Goal: Navigation & Orientation: Find specific page/section

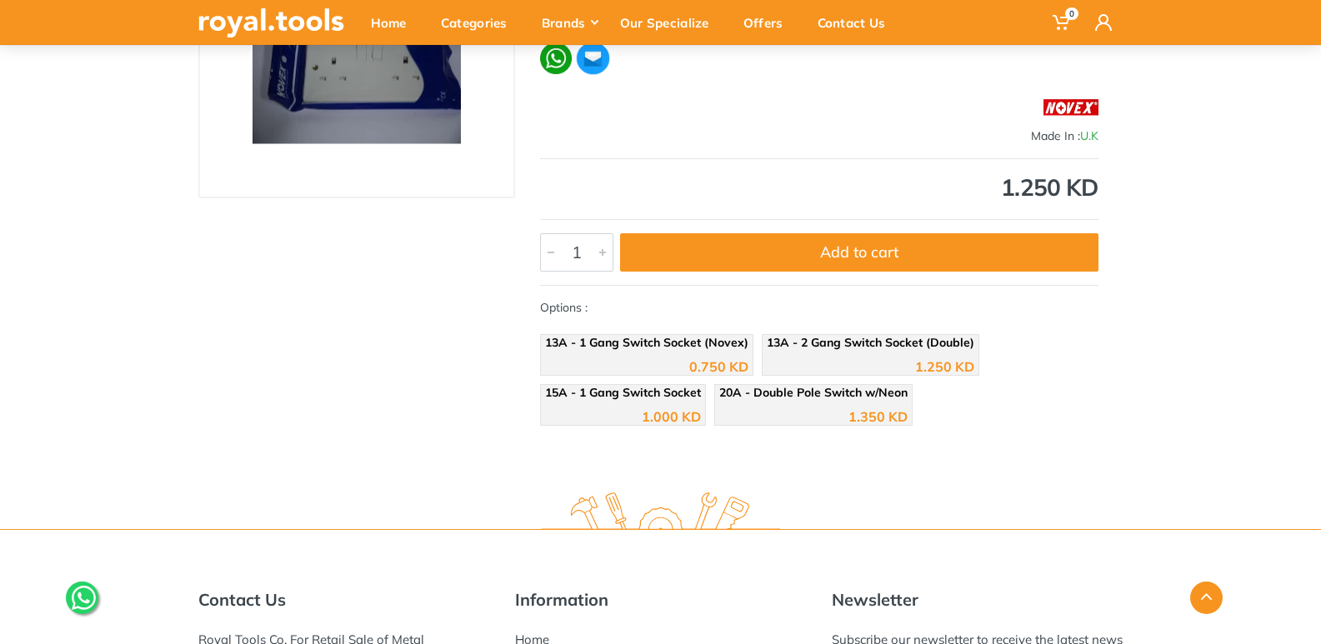
scroll to position [83, 0]
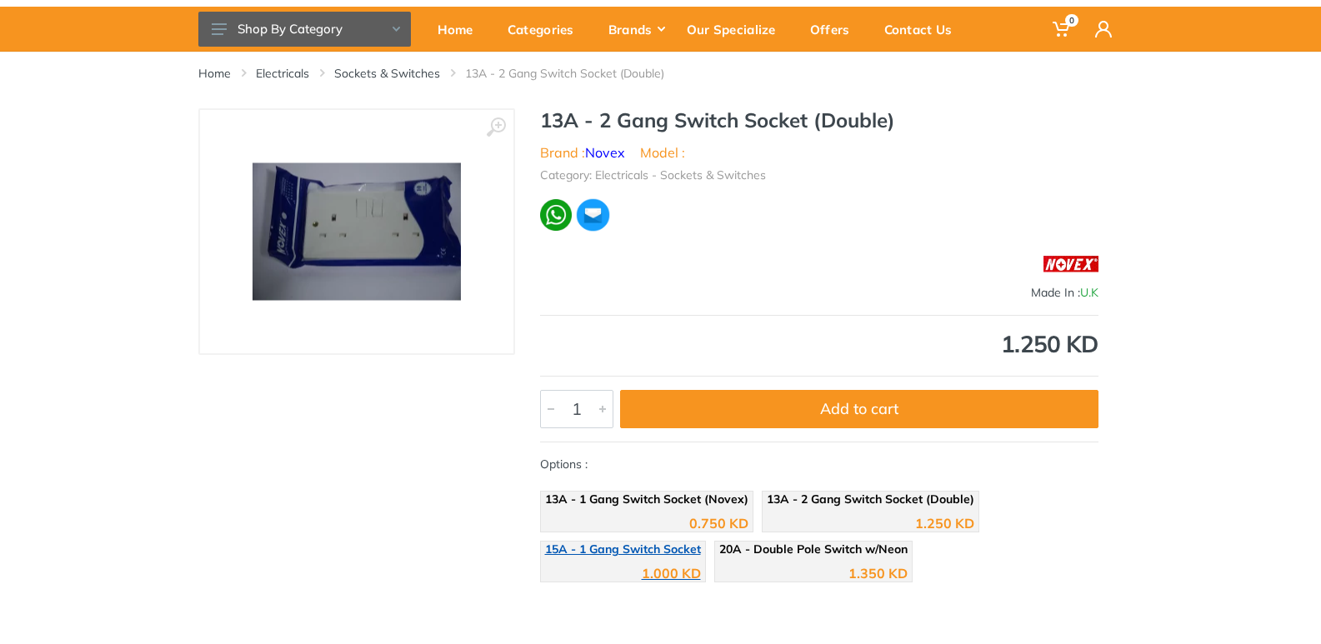
click at [624, 571] on div "1.000 KD" at bounding box center [623, 567] width 156 height 25
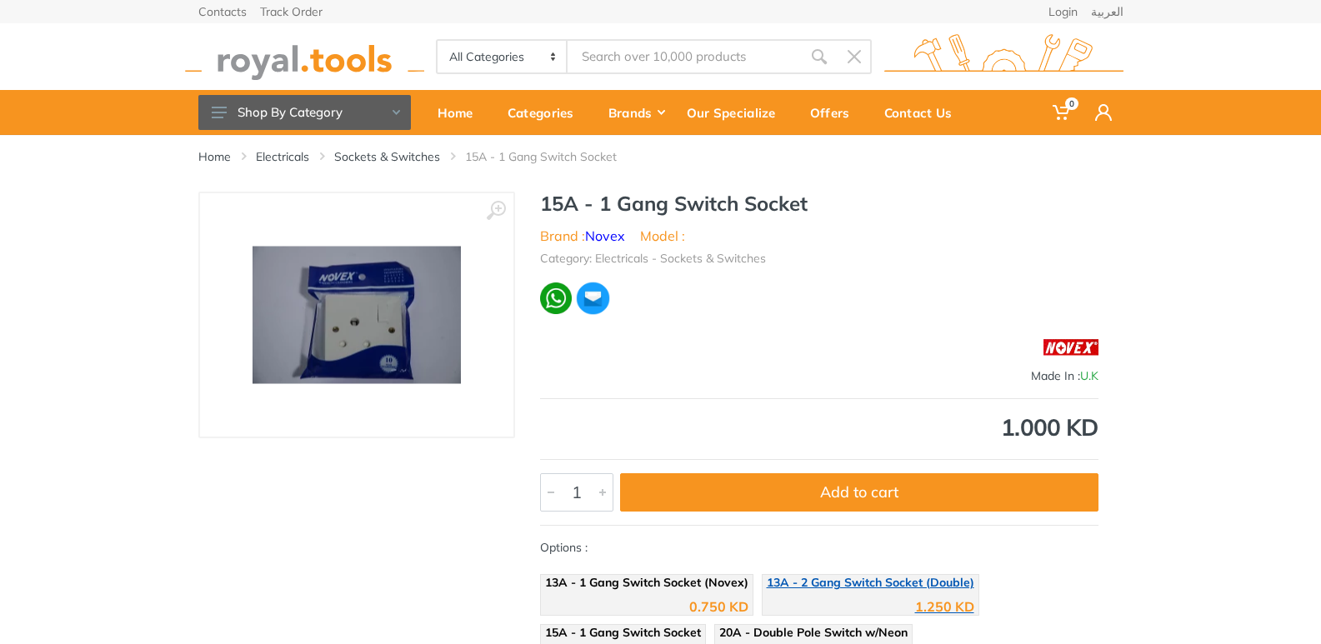
click at [815, 587] on span "13A - 2 Gang Switch Socket (Double)" at bounding box center [870, 582] width 207 height 15
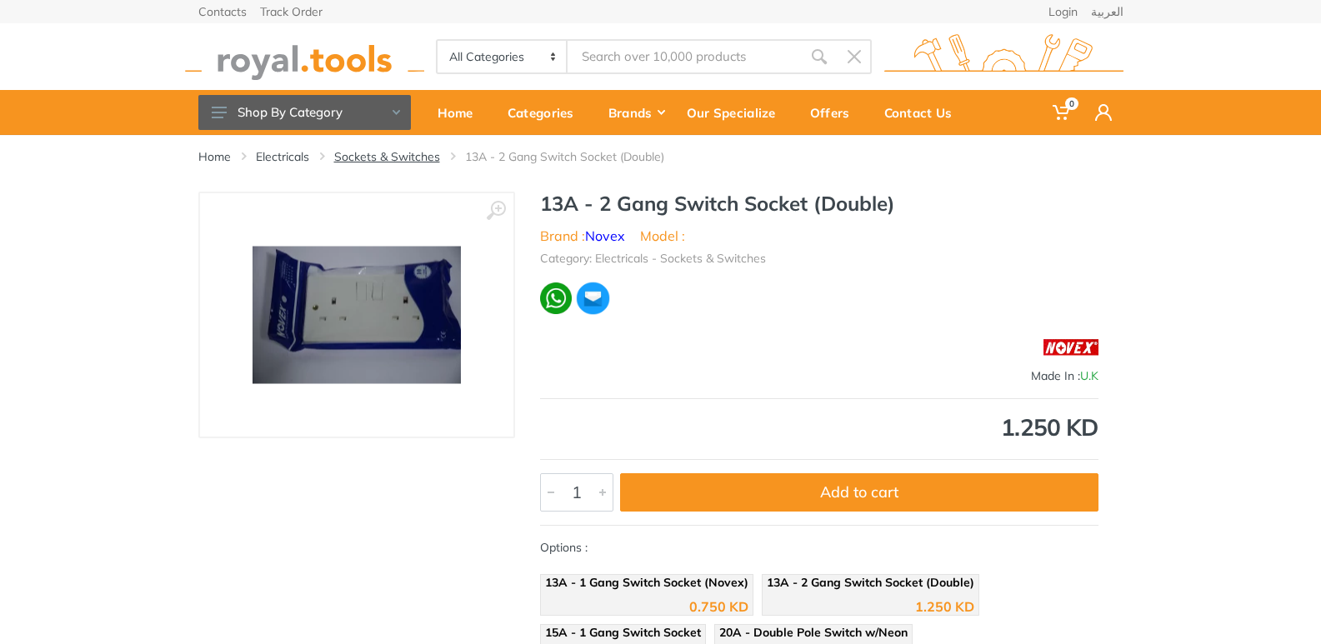
click at [422, 158] on link "Sockets & Switches" at bounding box center [387, 156] width 106 height 17
